Goal: Download file/media

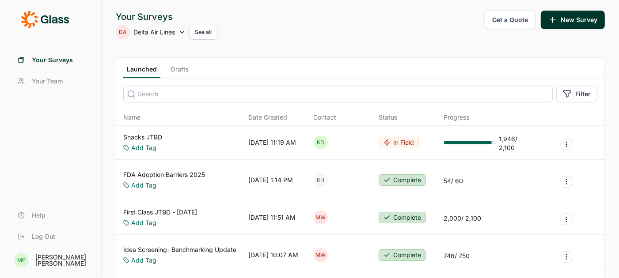
click at [150, 133] on link "Snacks JTBD" at bounding box center [142, 137] width 39 height 9
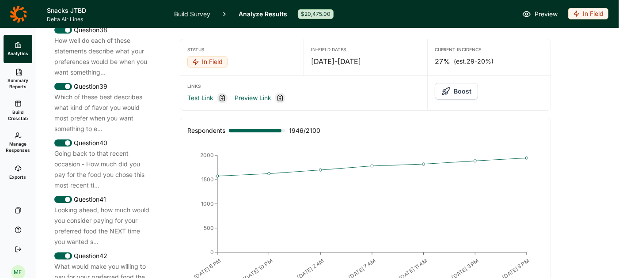
scroll to position [2288, 0]
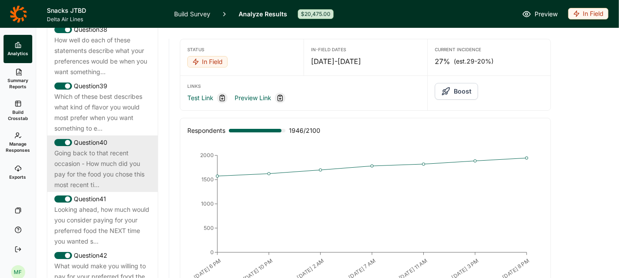
click at [104, 152] on div "Going back to that recent occasion - How much did you pay for the food you chos…" at bounding box center [102, 169] width 96 height 42
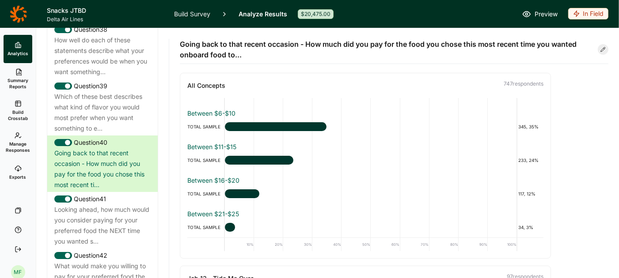
scroll to position [0, 0]
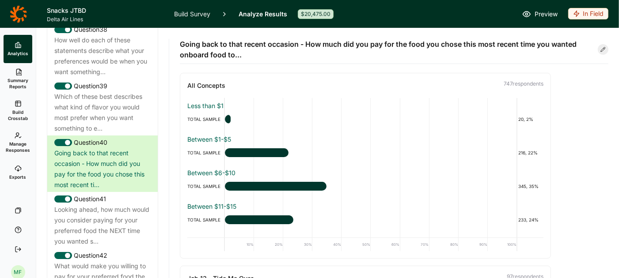
click at [23, 171] on link "Exports" at bounding box center [18, 173] width 29 height 28
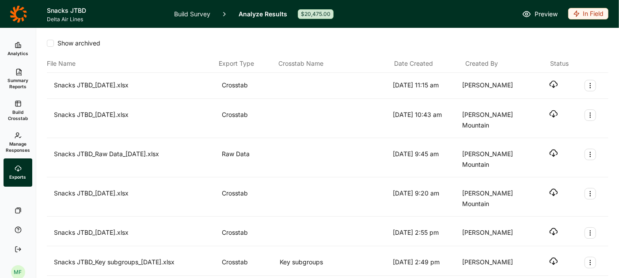
click at [139, 86] on div "Snacks JTBD_[DATE].xlsx" at bounding box center [136, 85] width 164 height 11
click at [553, 83] on icon "button" at bounding box center [553, 84] width 9 height 9
click at [17, 44] on use at bounding box center [17, 44] width 5 height 5
